Goal: Check status: Check status

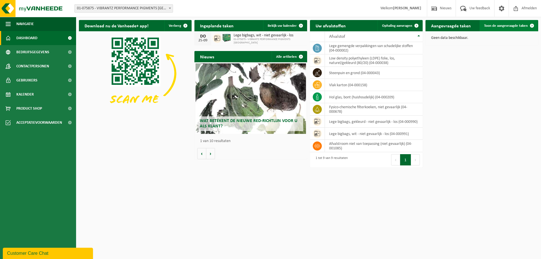
click at [509, 25] on span "Toon de aangevraagde taken" at bounding box center [506, 26] width 44 height 4
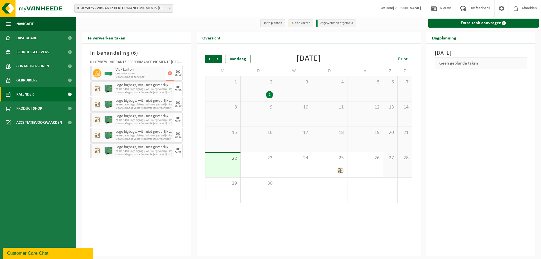
click at [122, 70] on span "Vlak karton" at bounding box center [139, 70] width 49 height 5
click at [209, 60] on span "Vorige" at bounding box center [209, 59] width 8 height 8
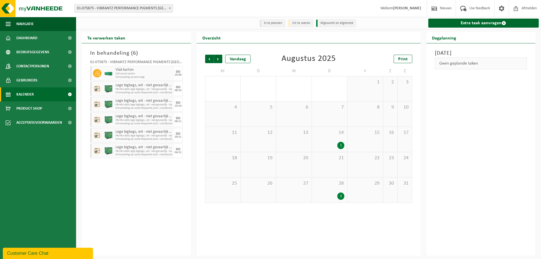
click at [340, 196] on div "2" at bounding box center [340, 195] width 7 height 7
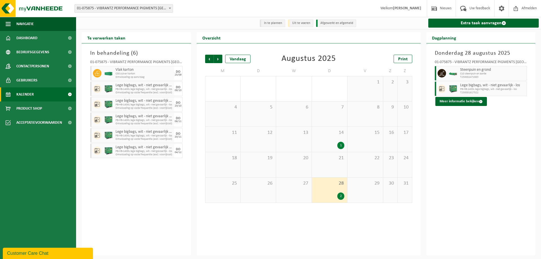
click at [341, 146] on div "1" at bounding box center [340, 145] width 7 height 7
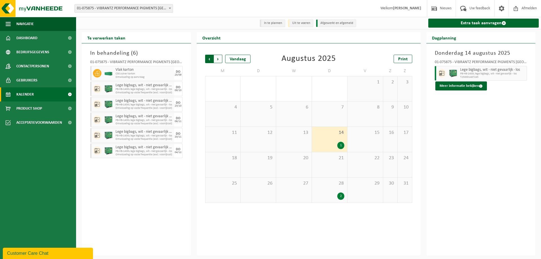
click at [218, 58] on span "Volgende" at bounding box center [218, 59] width 8 height 8
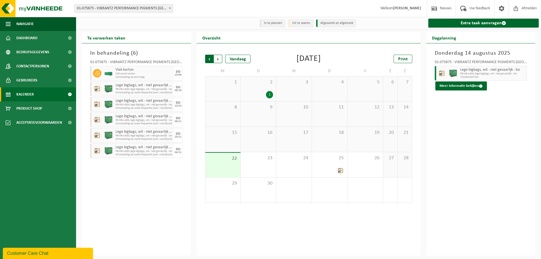
click at [217, 60] on span "Volgende" at bounding box center [218, 59] width 8 height 8
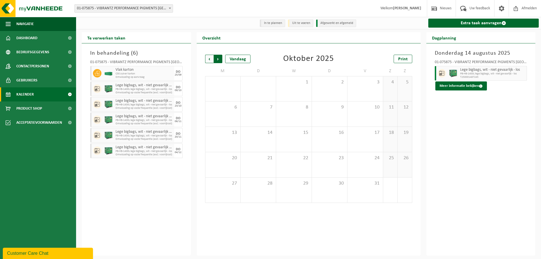
click at [207, 59] on span "Vorige" at bounding box center [209, 59] width 8 height 8
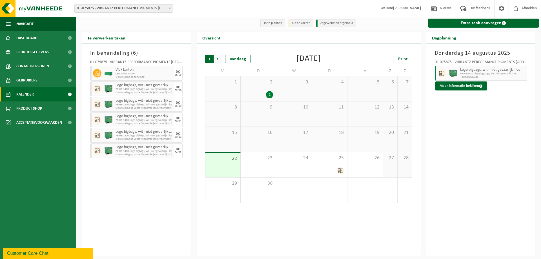
click at [218, 60] on span "Volgende" at bounding box center [218, 59] width 8 height 8
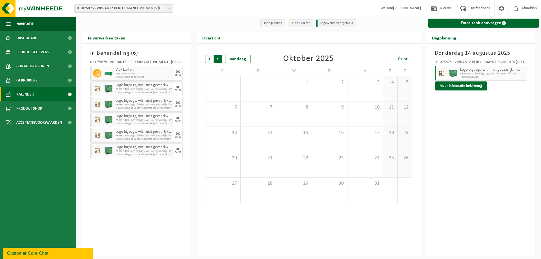
click at [208, 60] on span "Vorige" at bounding box center [209, 59] width 8 height 8
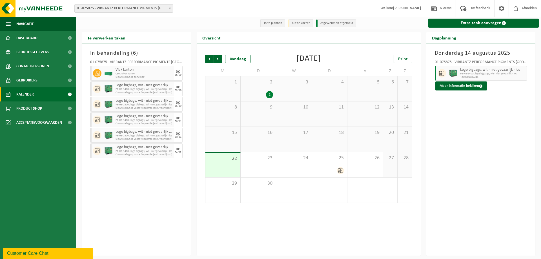
click at [271, 24] on li "In te plannen" at bounding box center [272, 23] width 25 height 8
click at [304, 23] on li "Uit te voeren" at bounding box center [300, 23] width 25 height 8
click at [337, 24] on li "Afgewerkt en afgemeld" at bounding box center [336, 23] width 40 height 8
click at [378, 27] on div "In te plannen Uit te voeren Afgewerkt en afgemeld Extra taak aanvragen" at bounding box center [308, 23] width 465 height 12
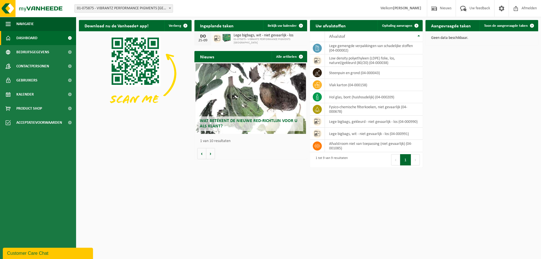
click at [476, 155] on div "Download nu de Vanheede+ app! Verberg Ingeplande taken Bekijk uw kalender [DATE…" at bounding box center [308, 92] width 462 height 150
click at [529, 8] on span "Afmelden" at bounding box center [529, 8] width 18 height 17
